Goal: Task Accomplishment & Management: Use online tool/utility

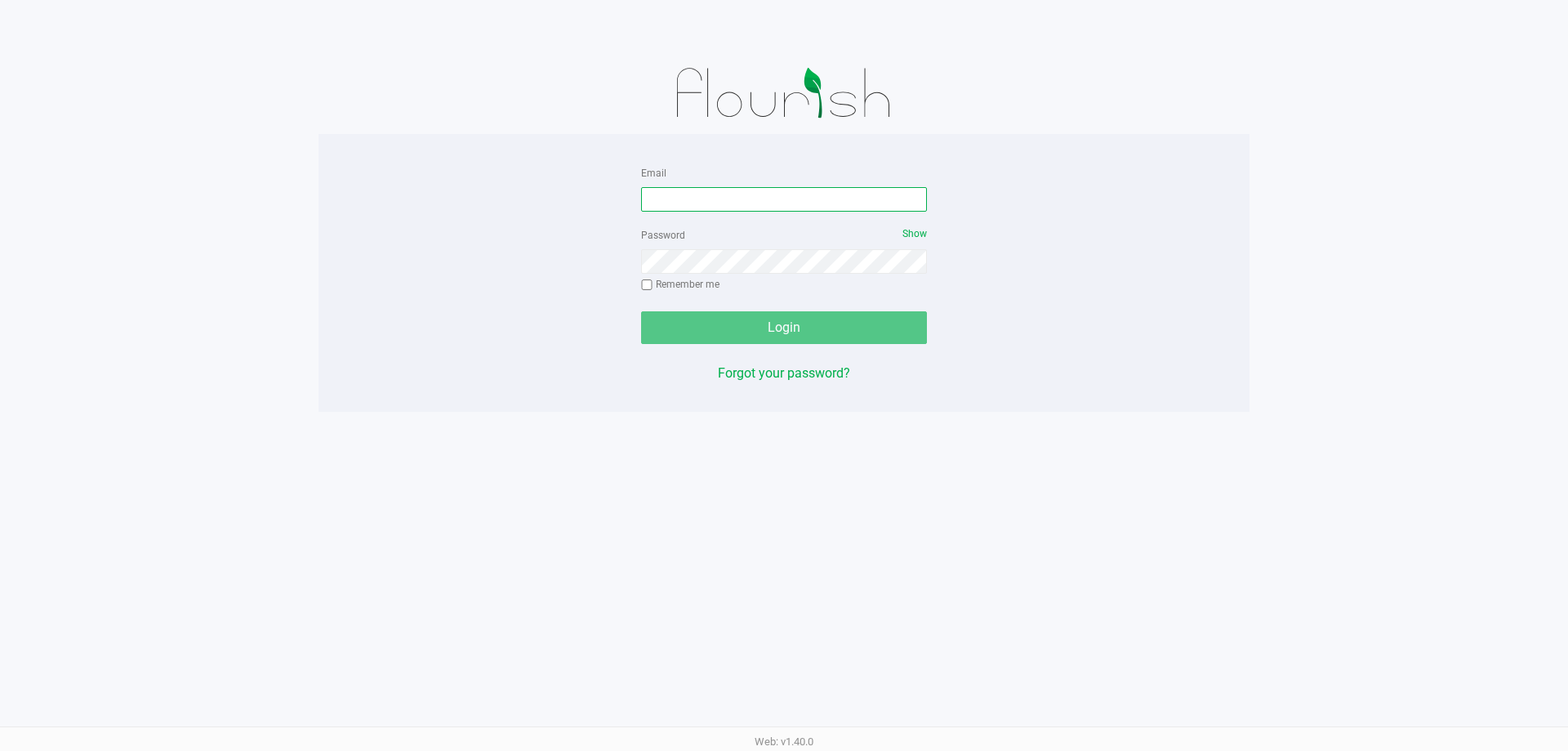
click at [711, 193] on input "Email" at bounding box center [784, 200] width 286 height 24
type input "[EMAIL_ADDRESS][DOMAIN_NAME]"
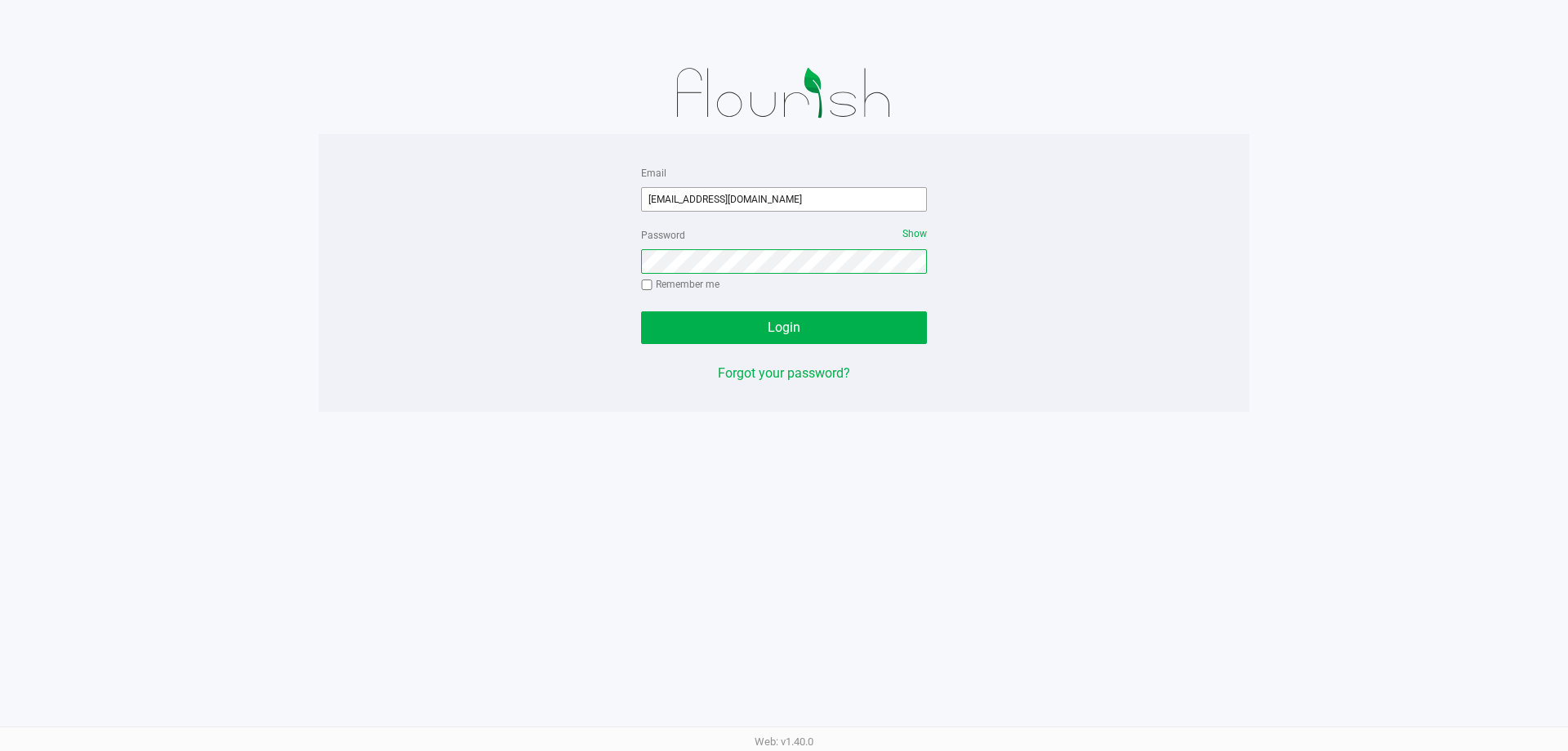
click at [641, 312] on button "Login" at bounding box center [784, 328] width 286 height 33
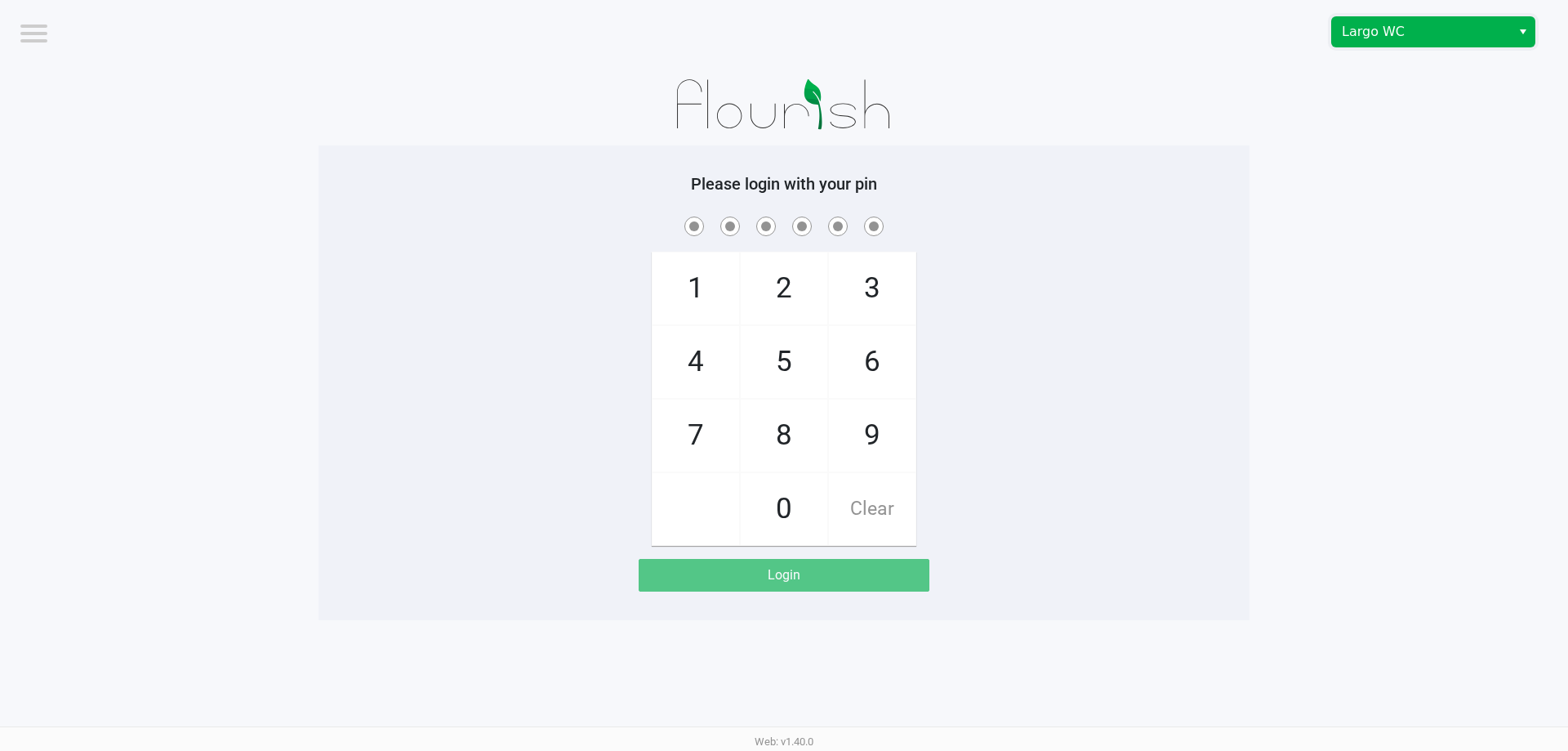
click at [1475, 40] on span "Largo WC" at bounding box center [1421, 31] width 159 height 20
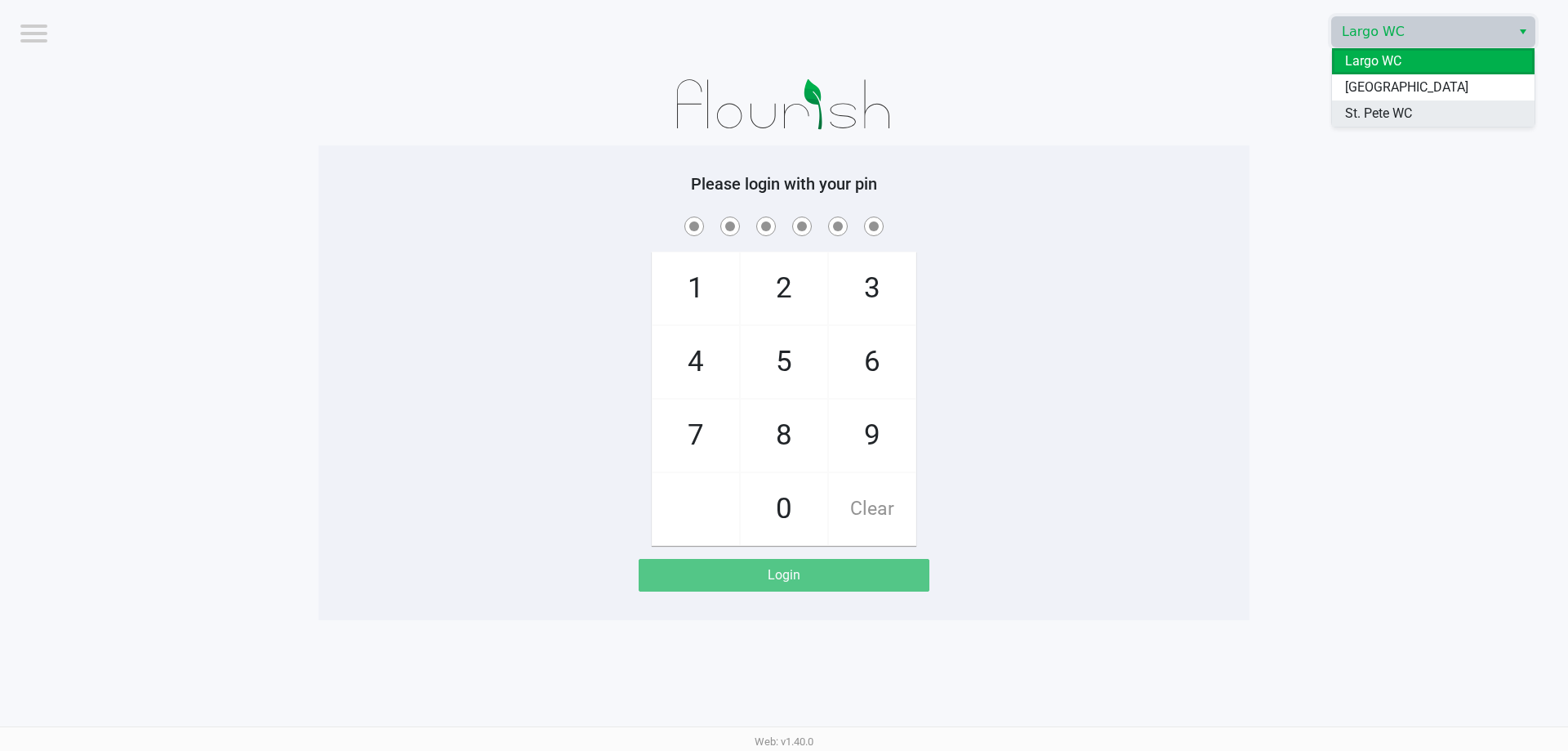
click at [1420, 110] on li "St. Pete WC" at bounding box center [1432, 114] width 202 height 26
click at [1417, 111] on app-pos-login-wrapper "Logout Largo WC Please login with your pin 1 4 7 2 5 8 0 3 6 9 Clear Login" at bounding box center [784, 310] width 1568 height 620
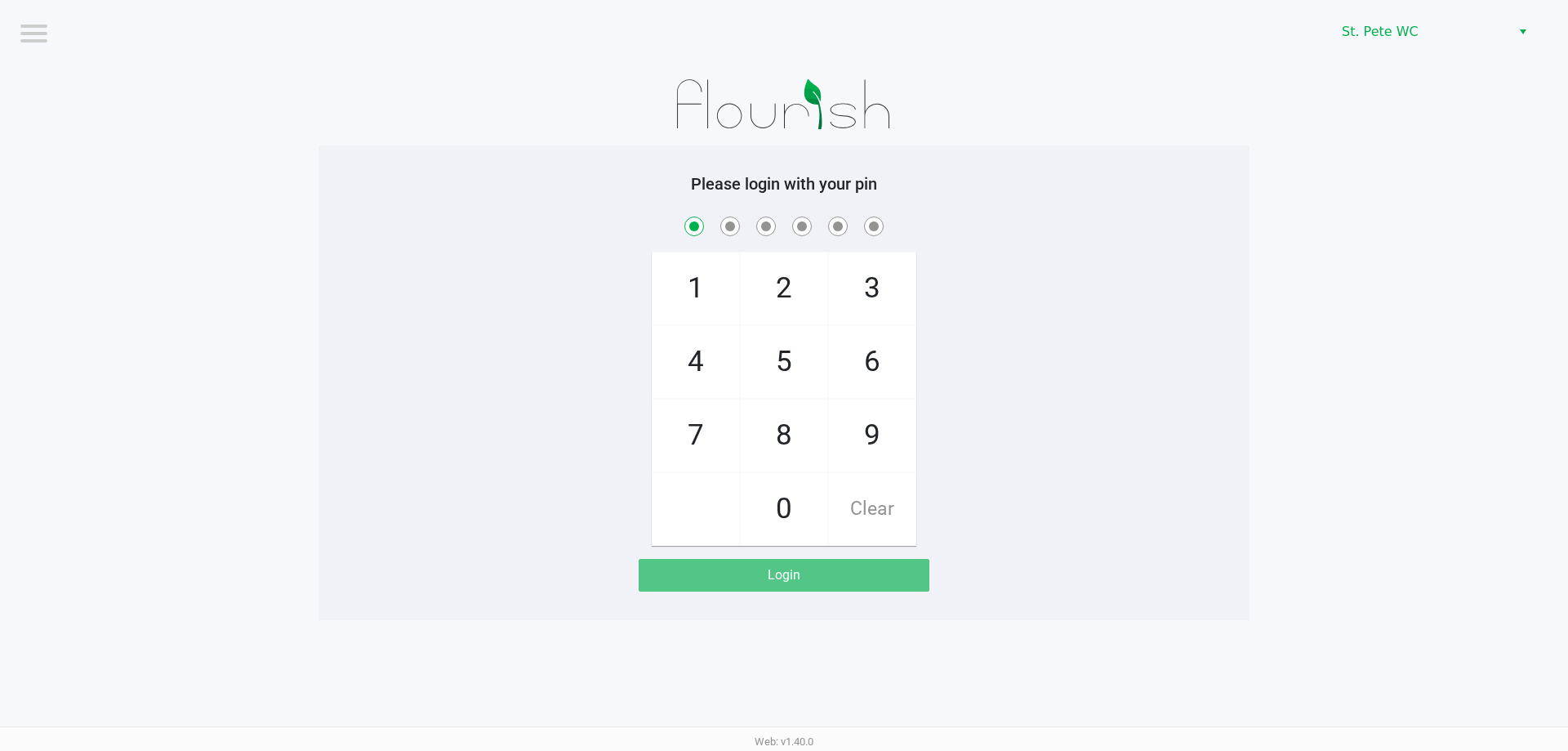
checkbox input "true"
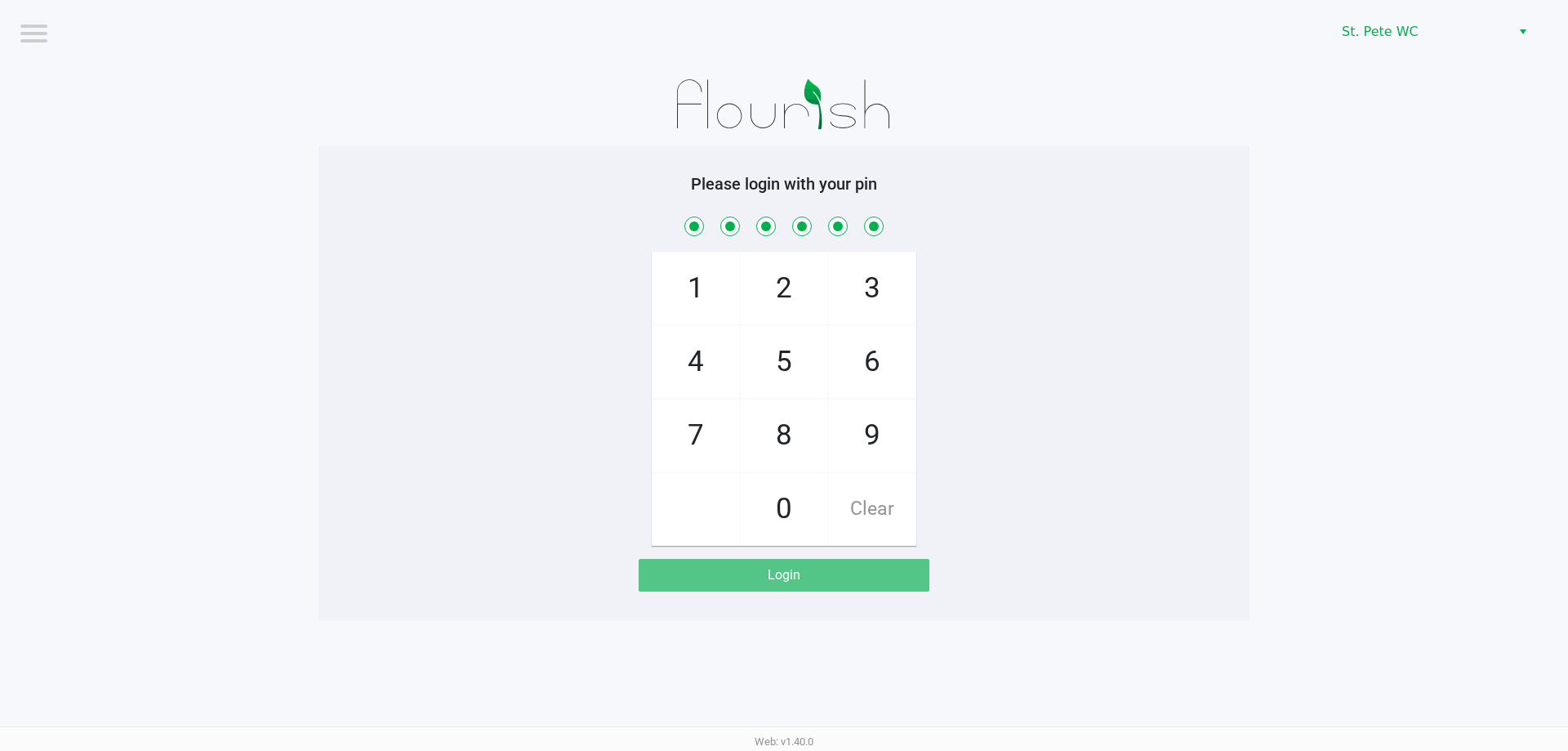
checkbox input "true"
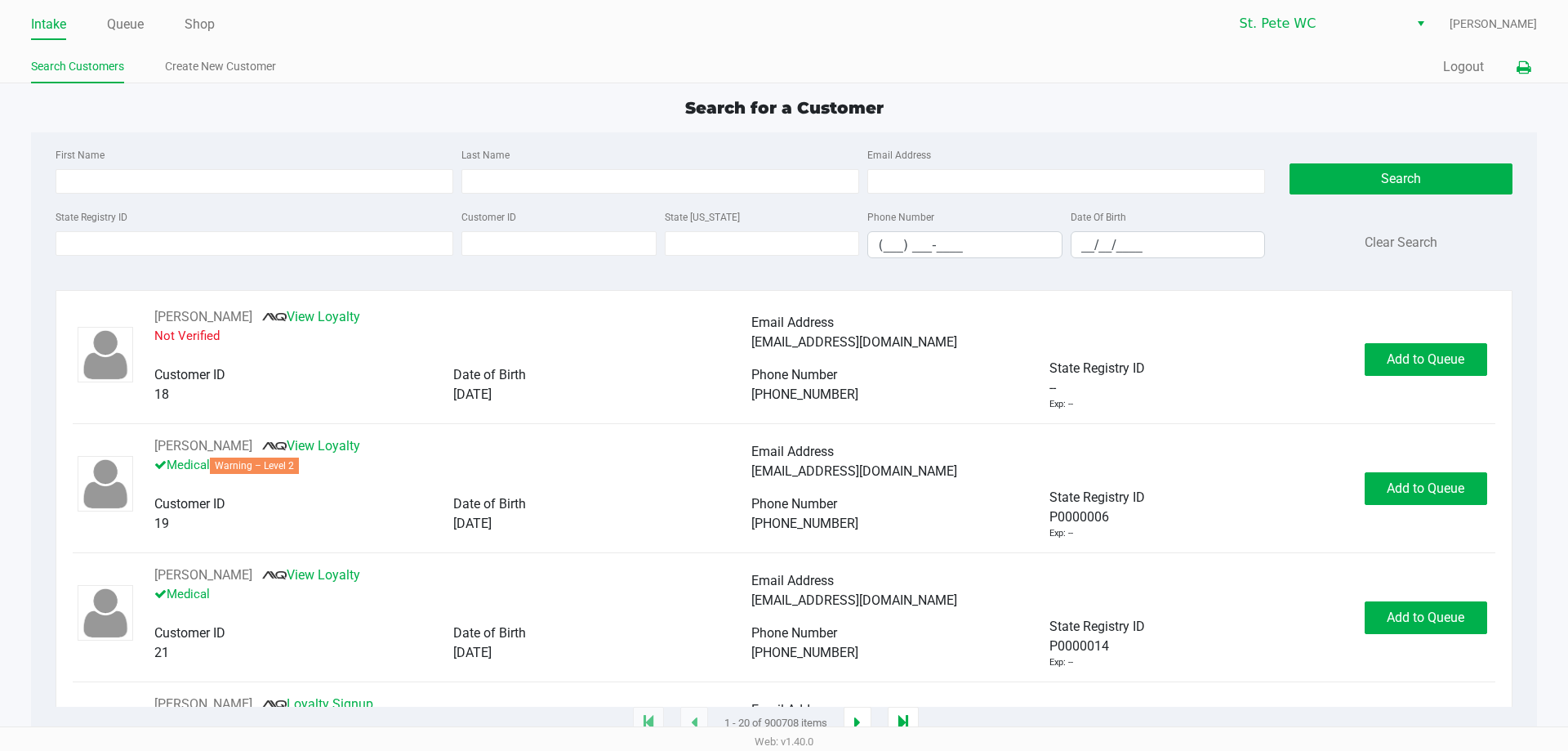
click at [1526, 72] on icon at bounding box center [1524, 68] width 14 height 11
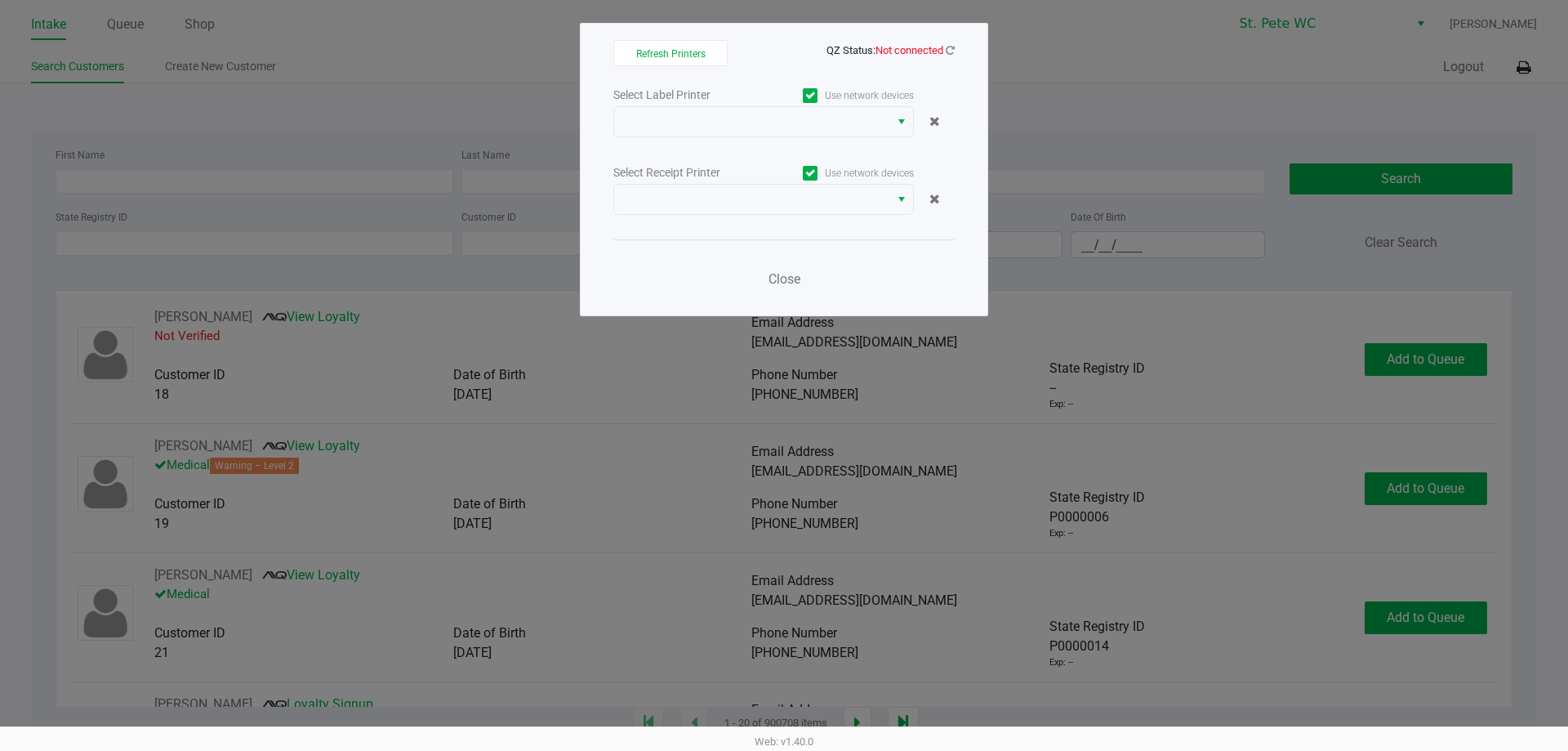
click at [950, 60] on choose-printers "Refresh Printers QZ Status: Not connected Select Label Printer Use network devi…" at bounding box center [784, 169] width 342 height 259
click at [950, 51] on icon at bounding box center [951, 50] width 9 height 10
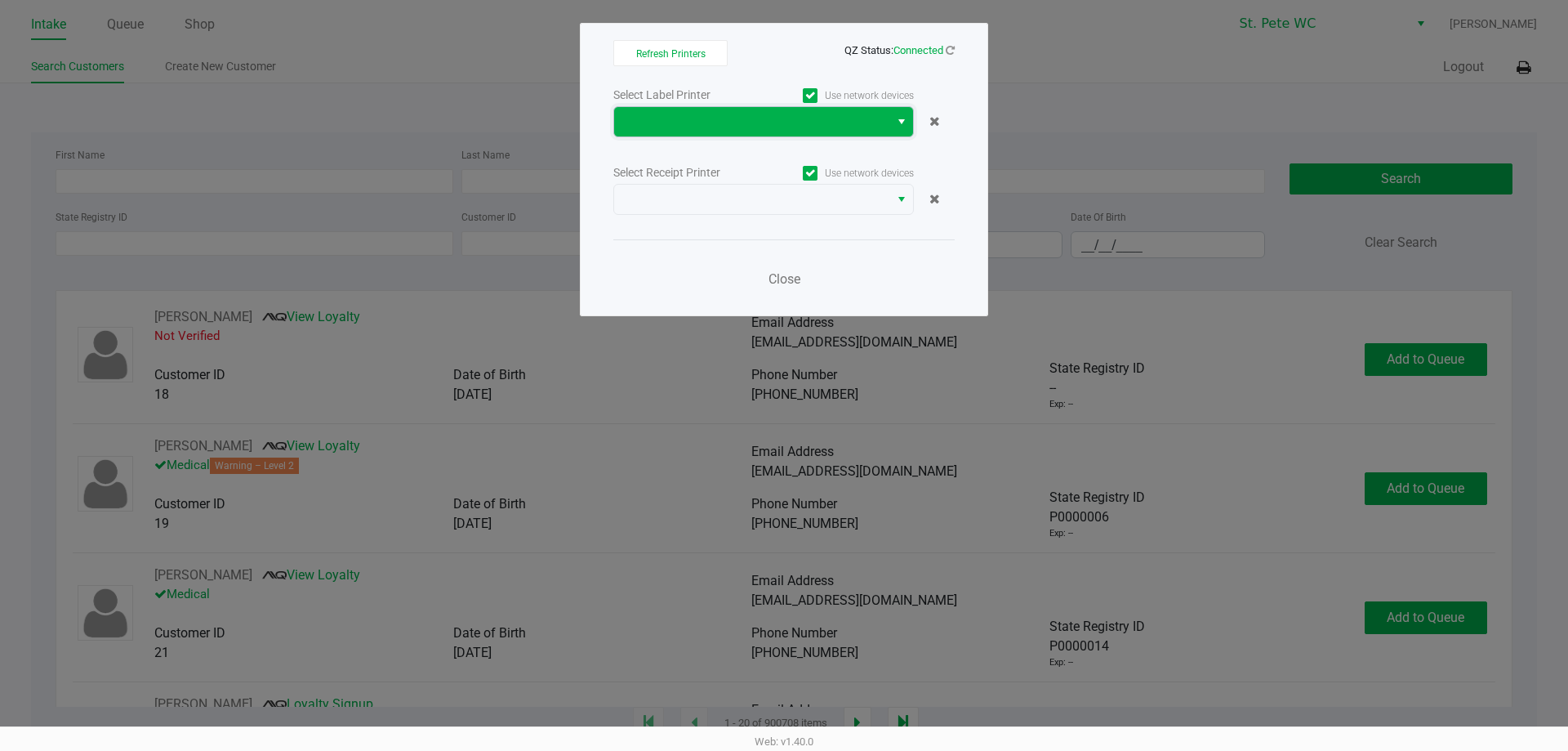
click at [807, 127] on span at bounding box center [752, 121] width 256 height 20
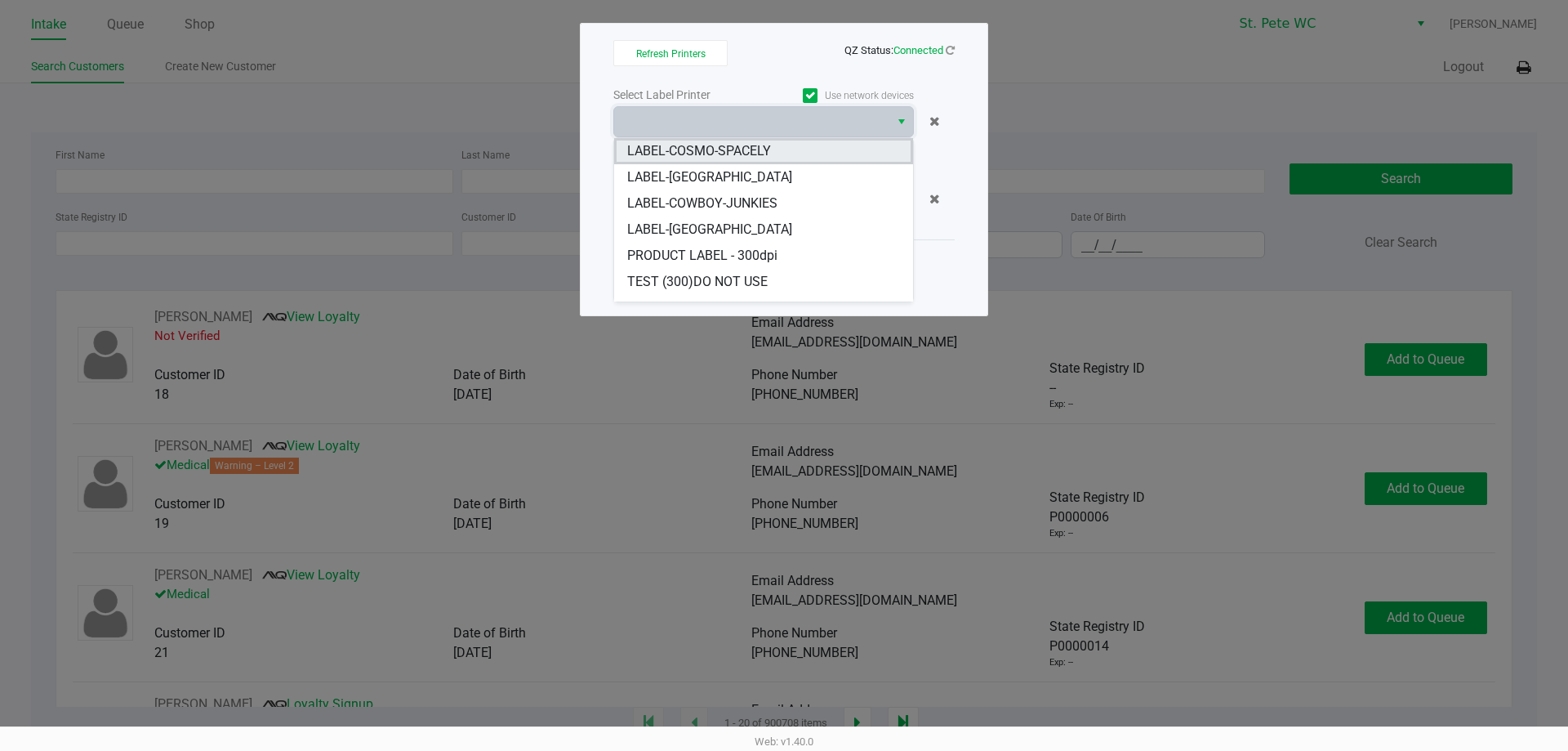
click at [708, 150] on span "LABEL-COSMO-SPACELY" at bounding box center [698, 151] width 144 height 20
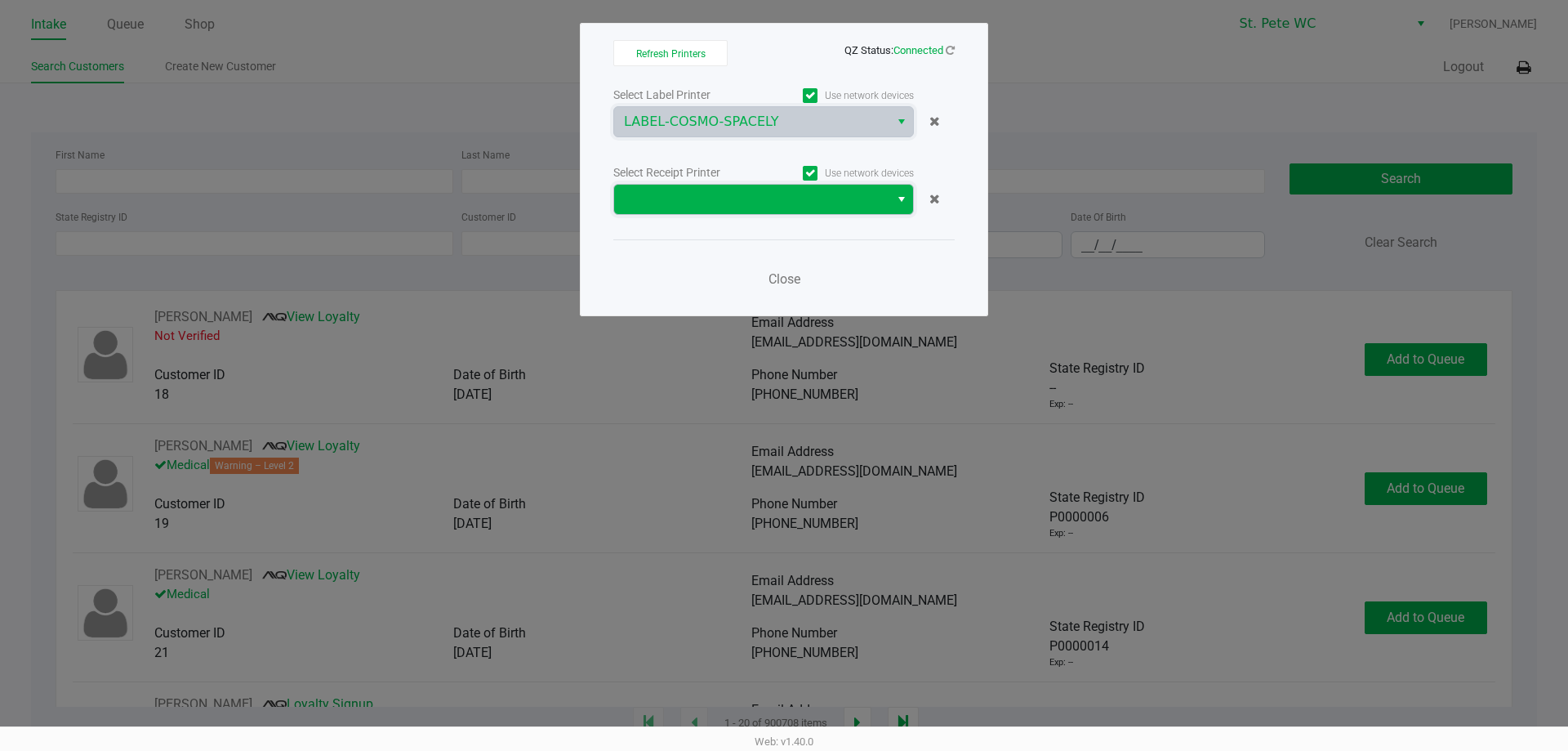
click at [692, 196] on span at bounding box center [752, 199] width 256 height 20
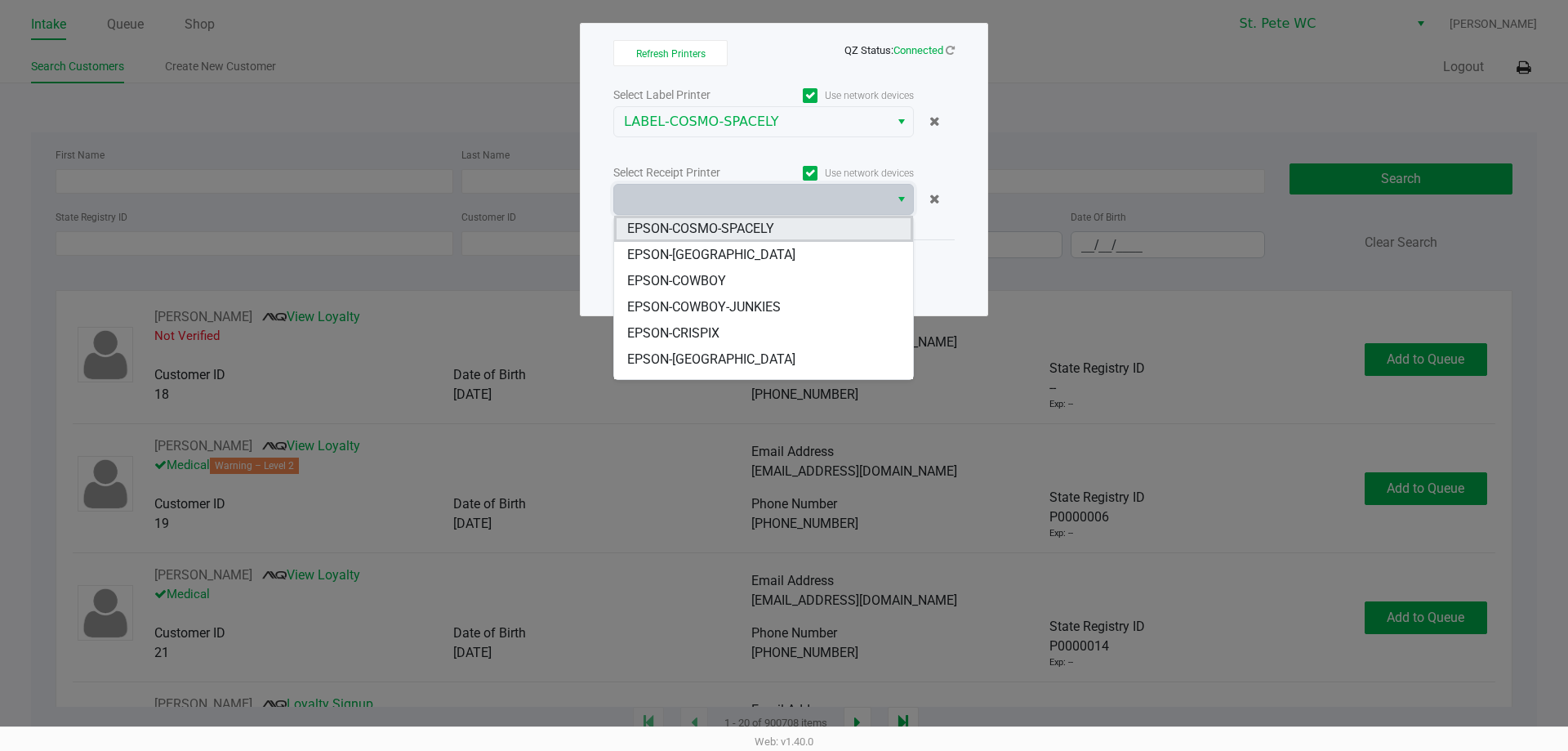
click at [688, 224] on span "EPSON-COSMO-SPACELY" at bounding box center [700, 229] width 147 height 20
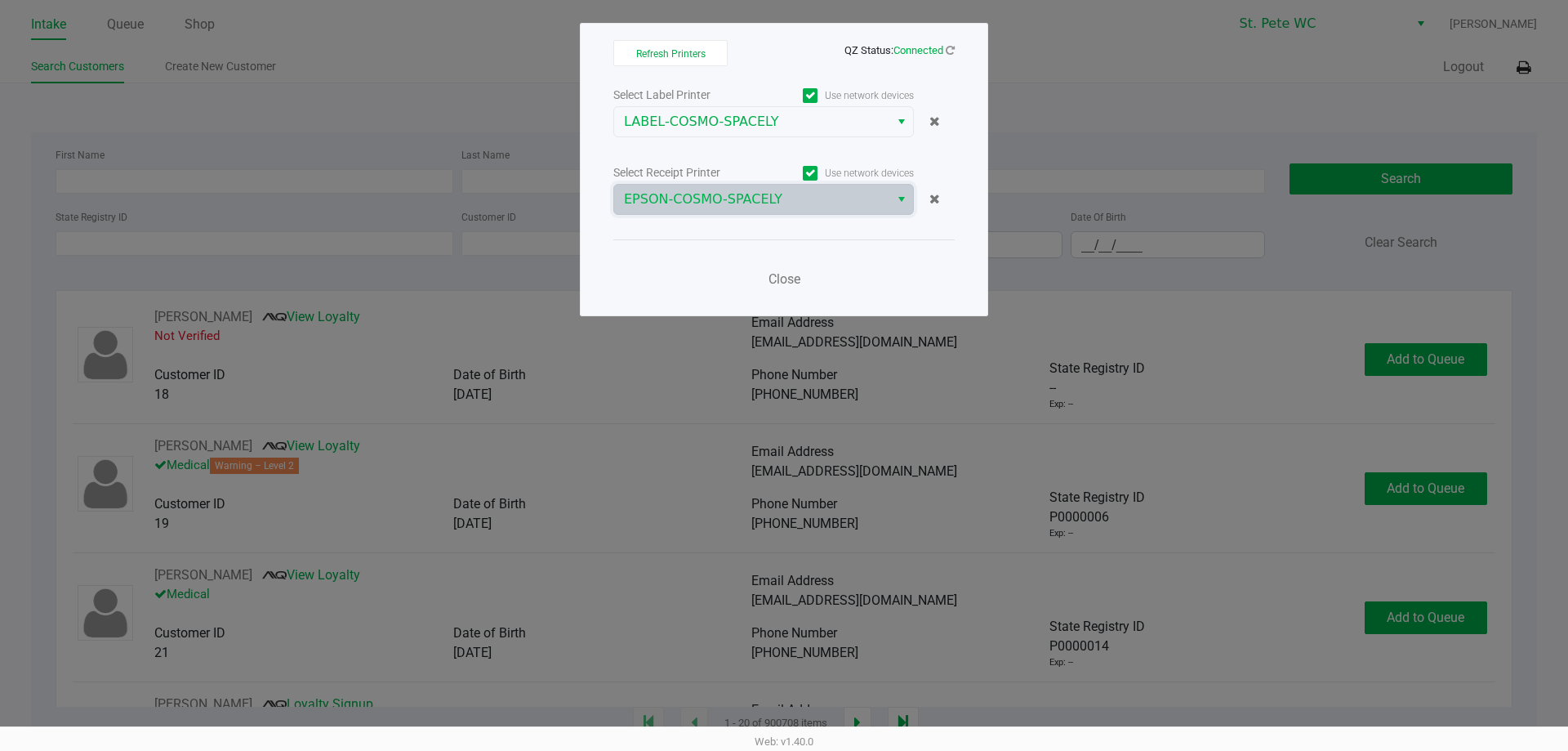
click at [685, 228] on div "Select Label Printer Use network devices LABEL-COSMO-SPACELY Select Receipt Pri…" at bounding box center [784, 191] width 342 height 215
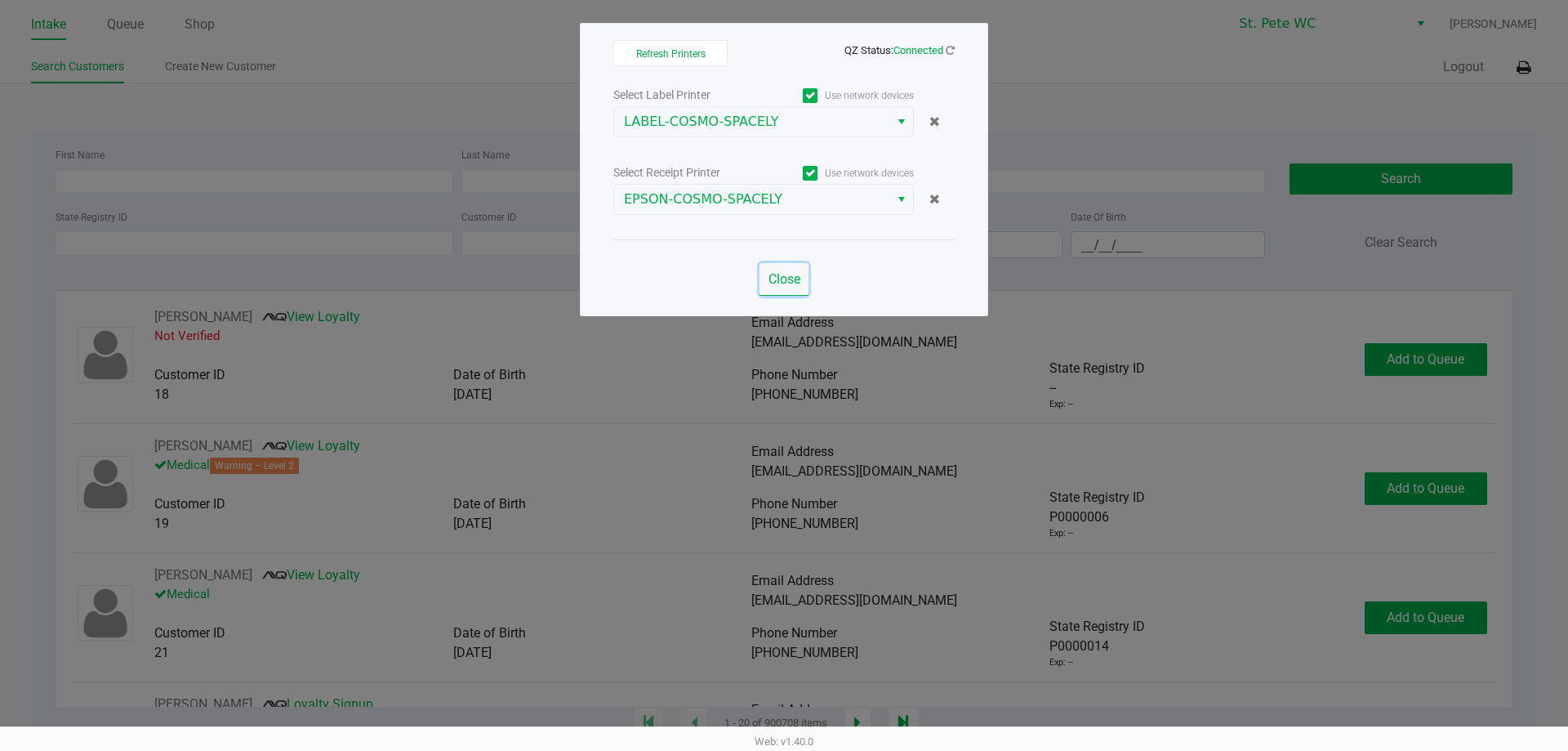
click at [794, 286] on span "Close" at bounding box center [785, 279] width 32 height 15
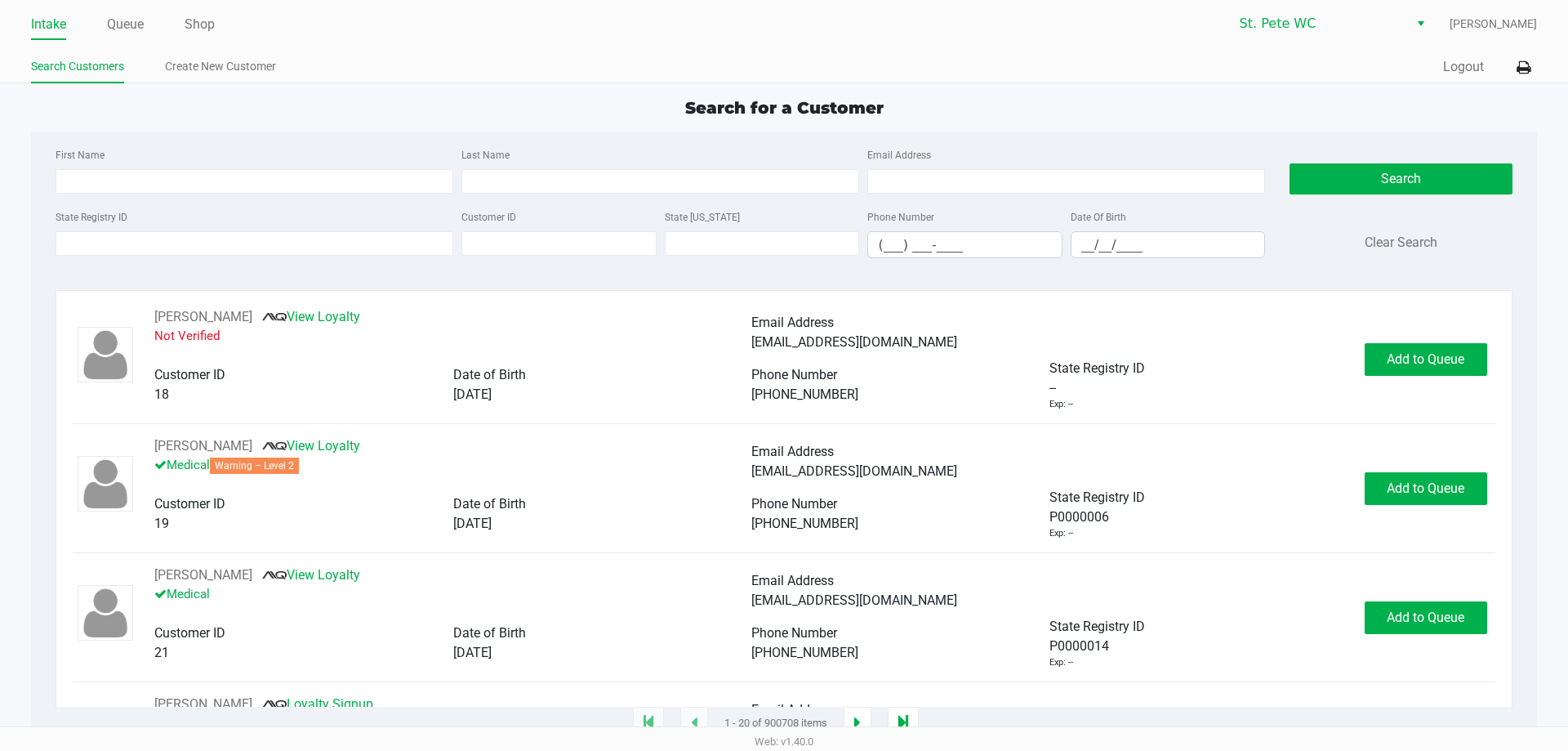
click at [216, 39] on ul "Intake Queue Shop" at bounding box center [408, 25] width 753 height 28
click at [210, 29] on link "Shop" at bounding box center [200, 24] width 30 height 23
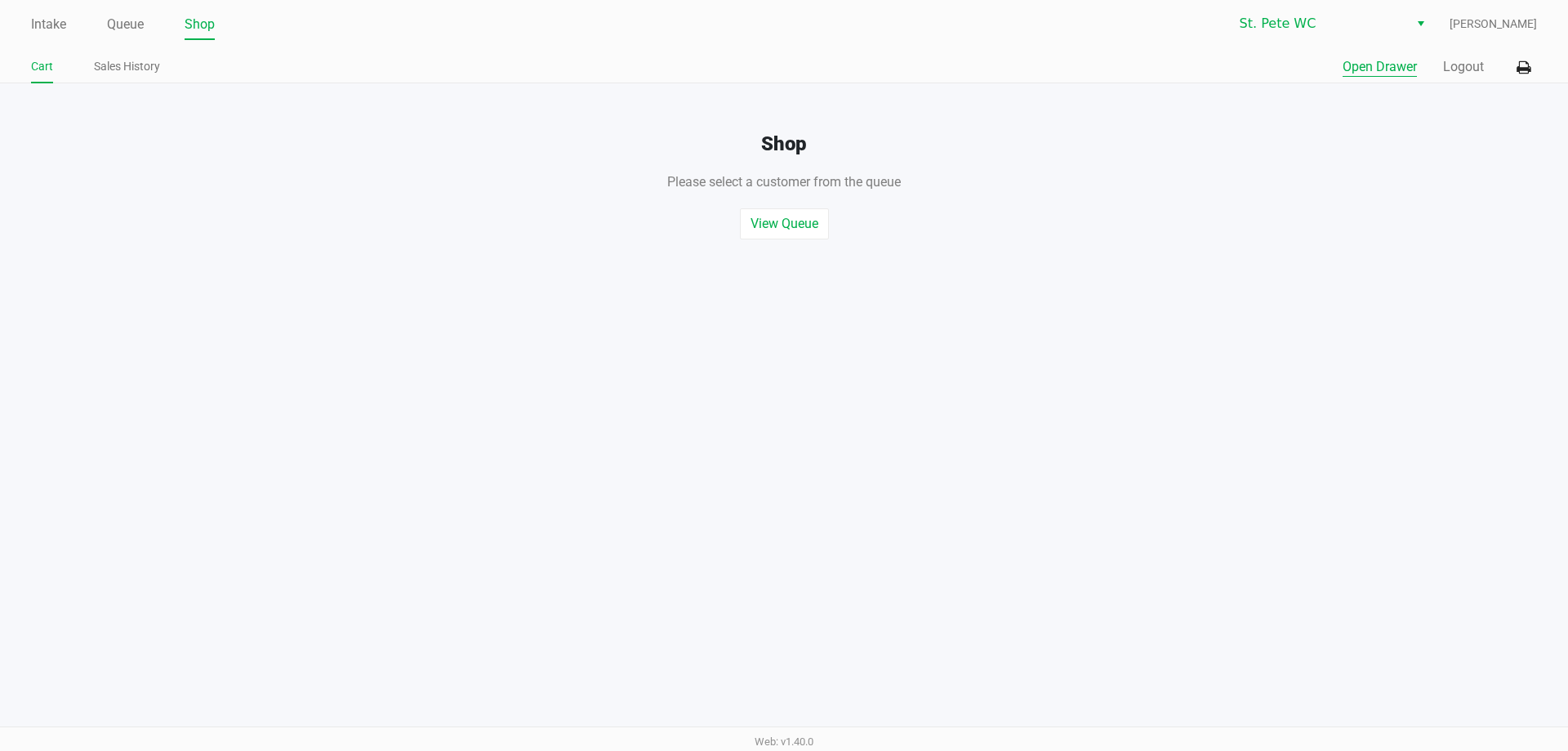
click at [1385, 65] on button "Open Drawer" at bounding box center [1380, 67] width 74 height 20
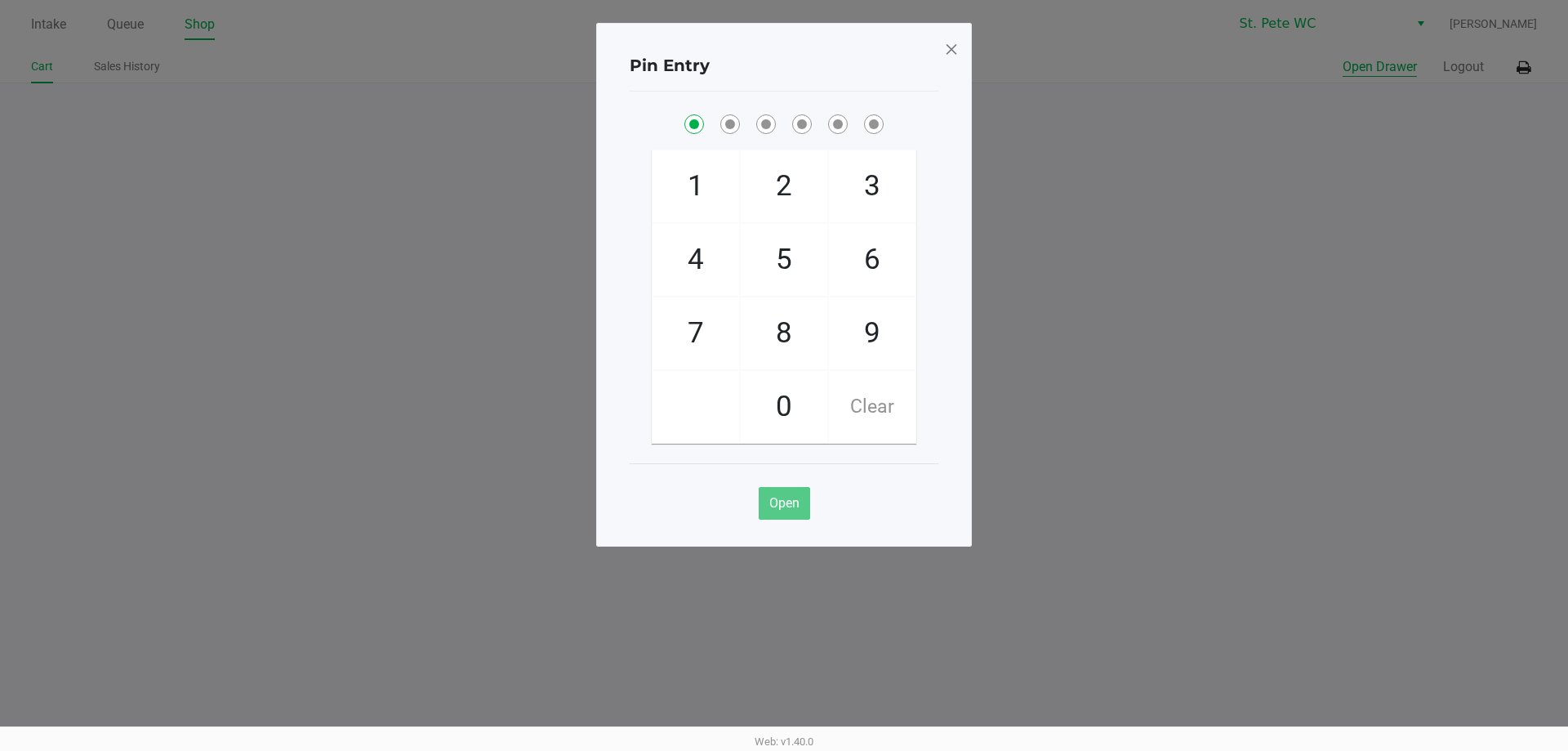
checkbox input "true"
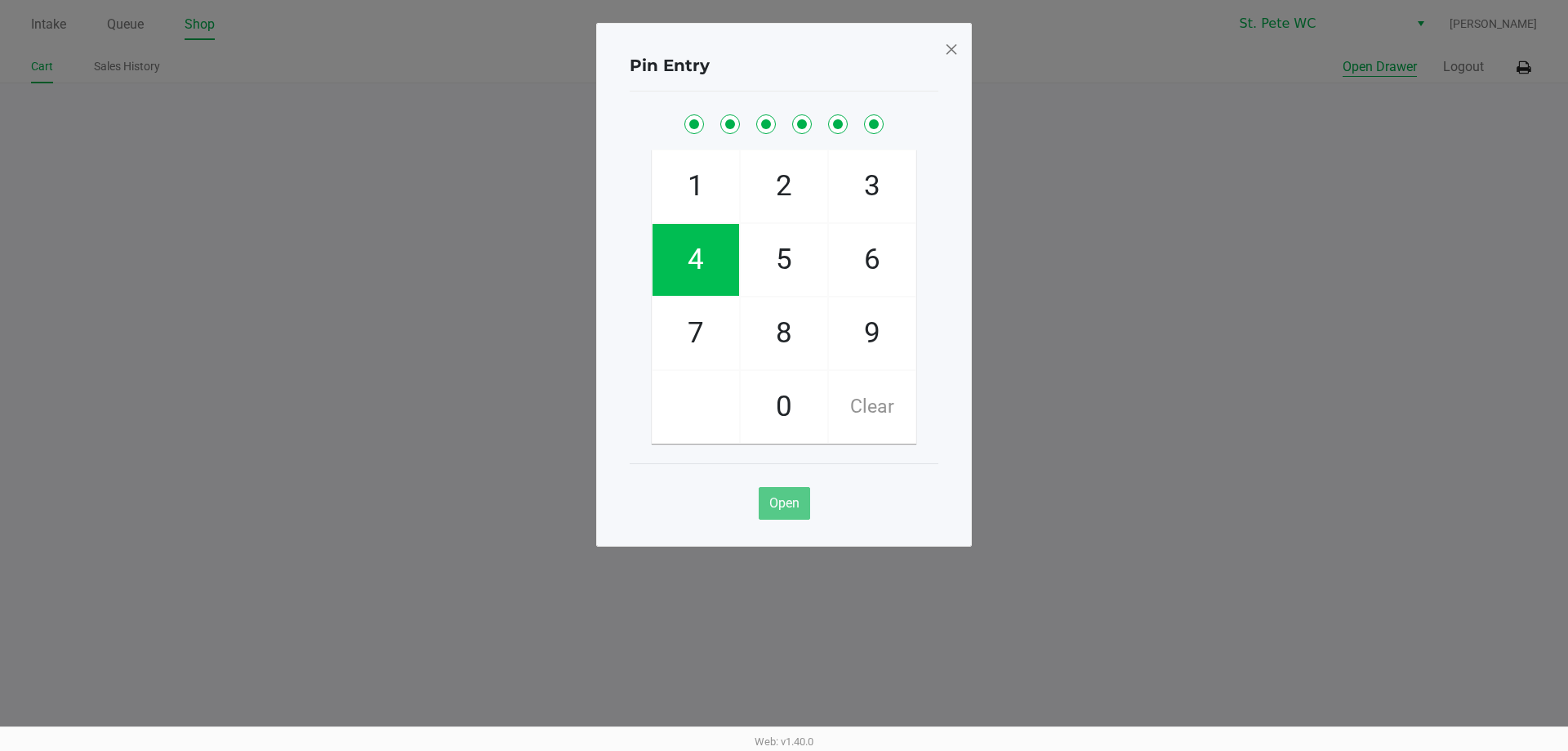
checkbox input "true"
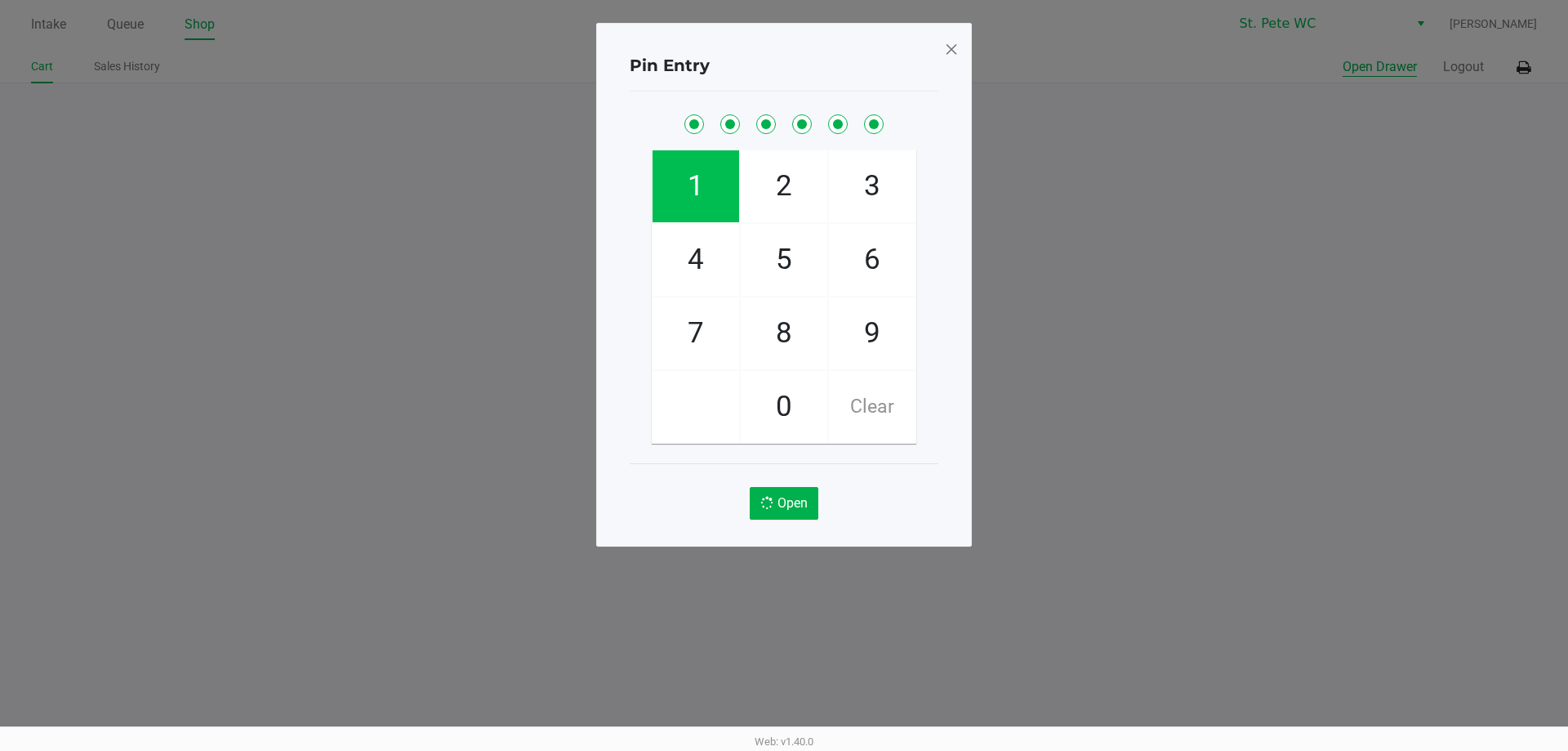
click at [1343, 57] on button "Open Drawer" at bounding box center [1380, 67] width 74 height 20
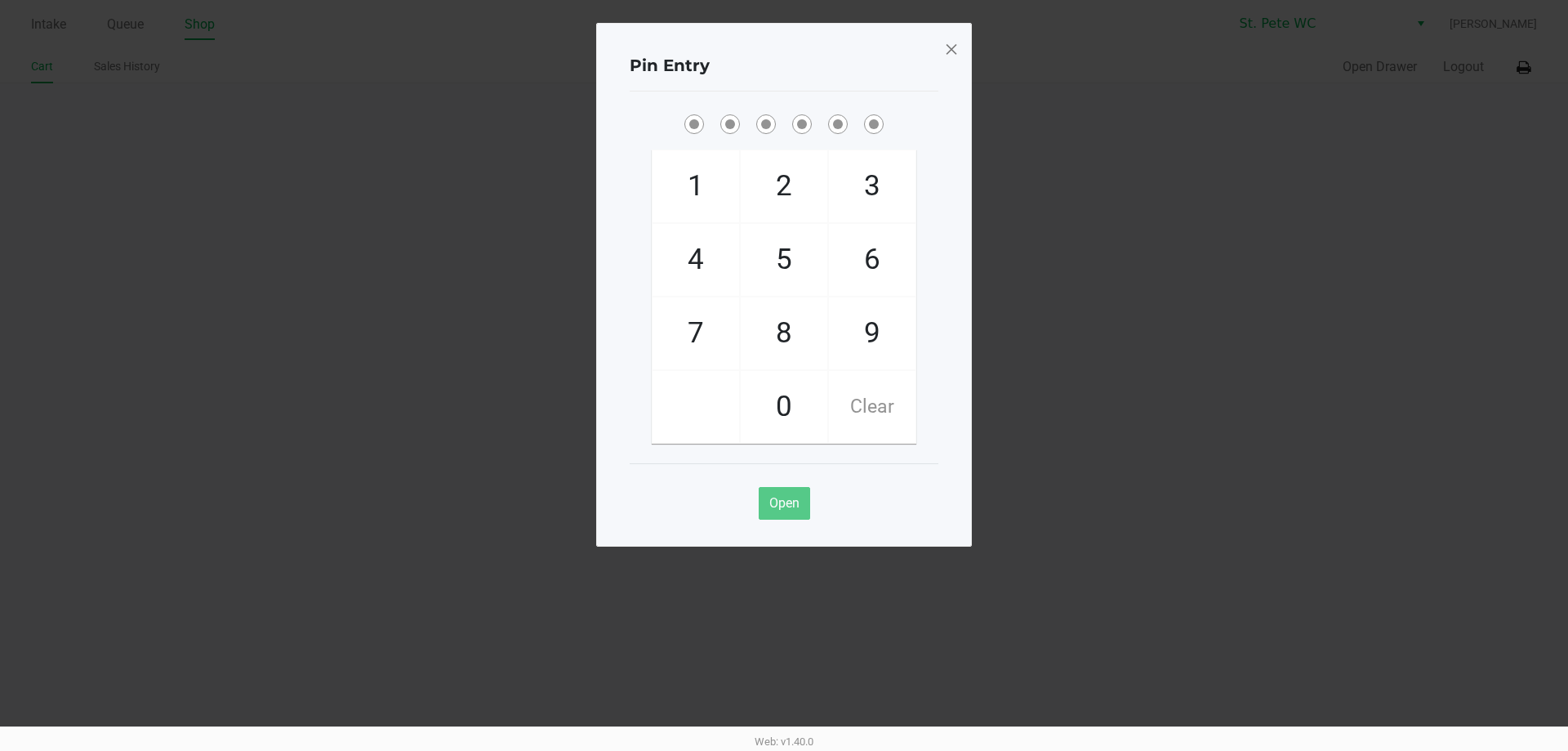
click at [968, 53] on div "Pin Entry 1 4 7 2 5 8 0 3 6 9 Clear Open" at bounding box center [784, 284] width 376 height 523
click at [961, 51] on div "Pin Entry 1 4 7 2 5 8 0 3 6 9 Clear Open" at bounding box center [784, 284] width 376 height 523
click at [957, 51] on span at bounding box center [952, 49] width 15 height 26
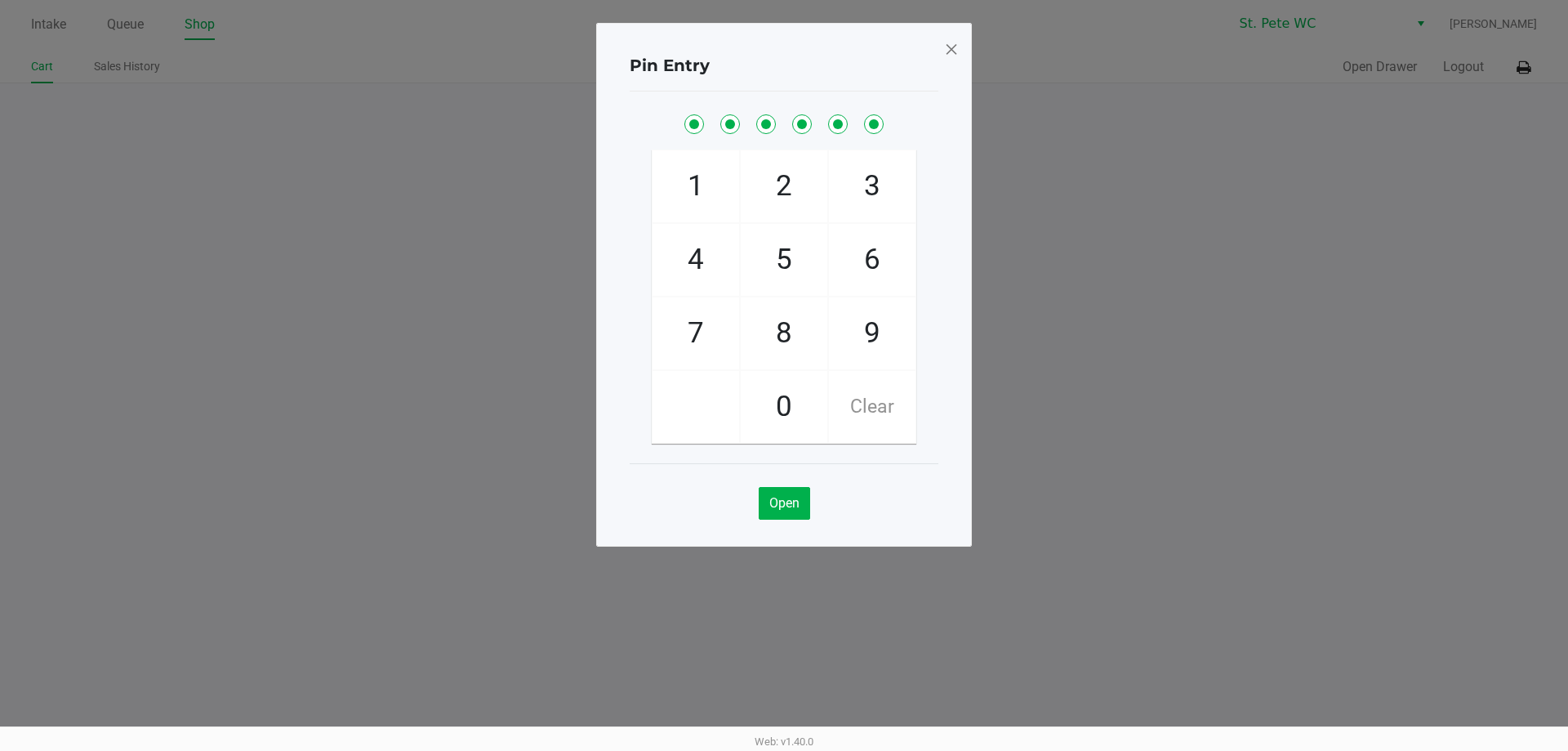
click at [957, 51] on div "Pin Entry 1 4 7 2 5 8 0 3 6 9 Clear Open" at bounding box center [784, 244] width 376 height 523
click at [957, 51] on span at bounding box center [952, 49] width 15 height 26
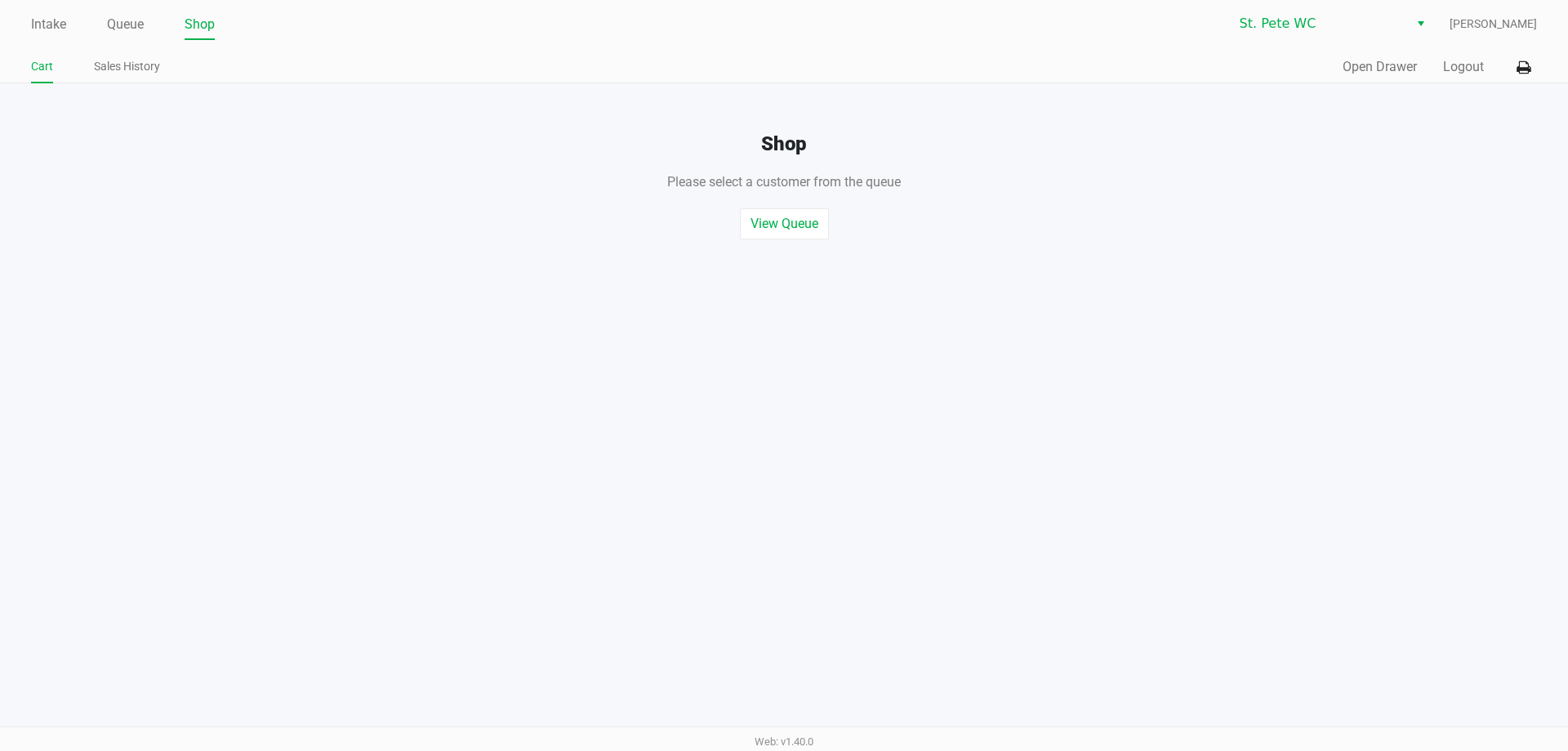
click at [1464, 87] on div "Shop Please select a customer from the queue , or start a quick sale View Queue…" at bounding box center [784, 162] width 1592 height 156
click at [1467, 72] on button "Logout" at bounding box center [1463, 67] width 40 height 20
